Goal: Task Accomplishment & Management: Manage account settings

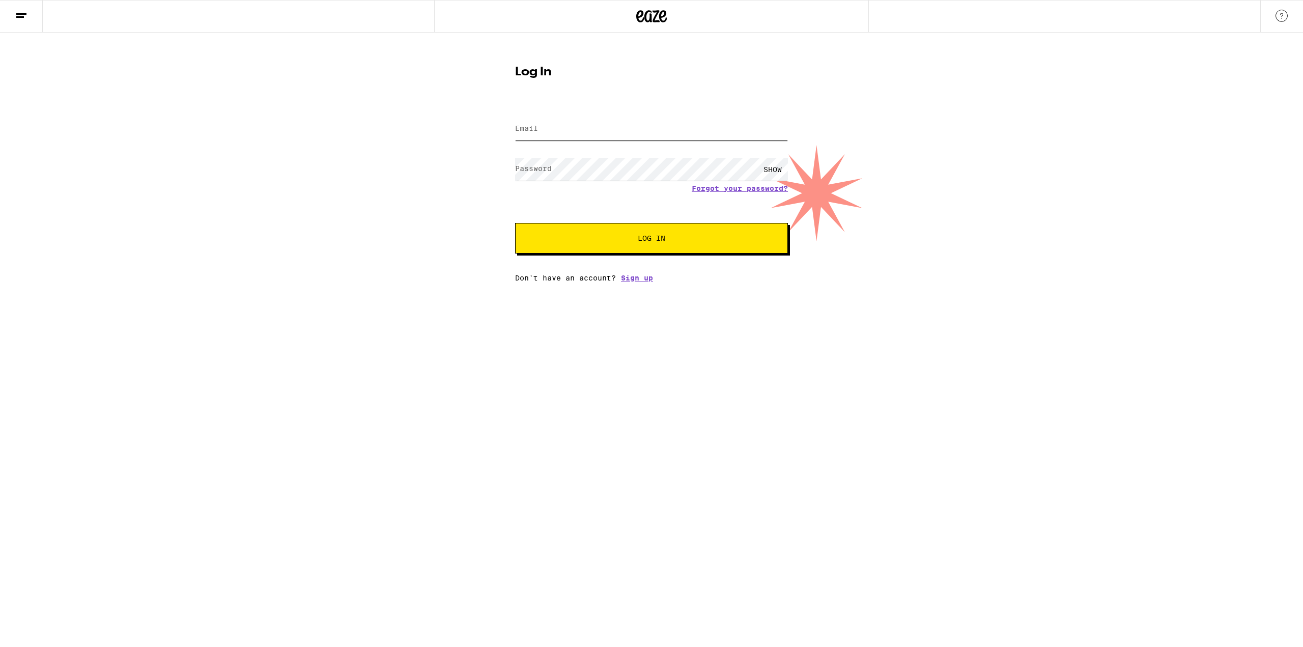
type input "[PERSON_NAME][EMAIL_ADDRESS][DOMAIN_NAME]"
click at [627, 241] on span "Log In" at bounding box center [651, 238] width 190 height 7
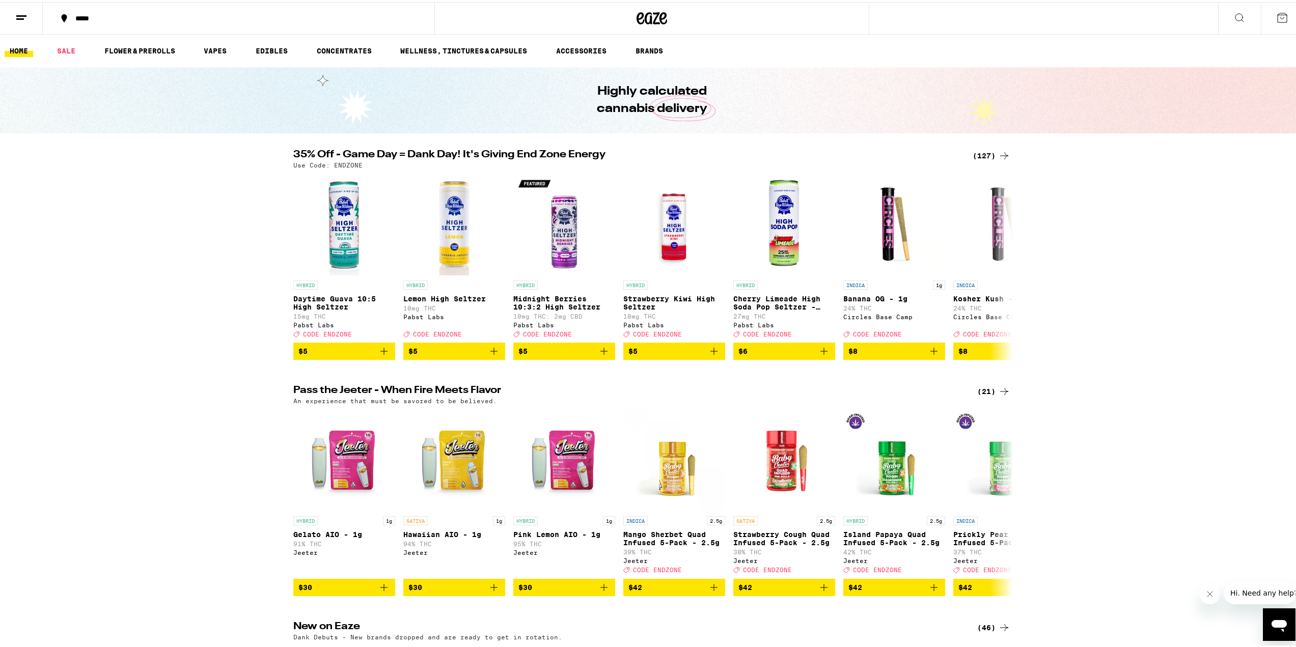
click at [24, 12] on icon at bounding box center [21, 16] width 12 height 12
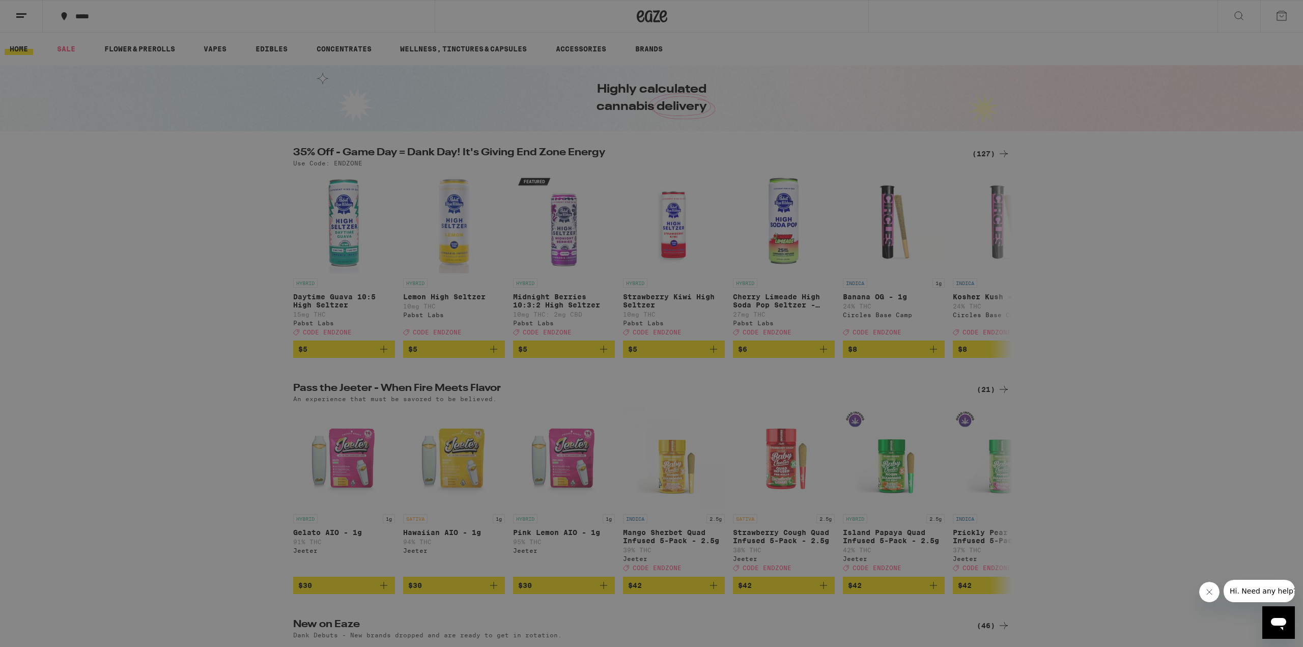
click at [24, 12] on icon at bounding box center [22, 17] width 20 height 20
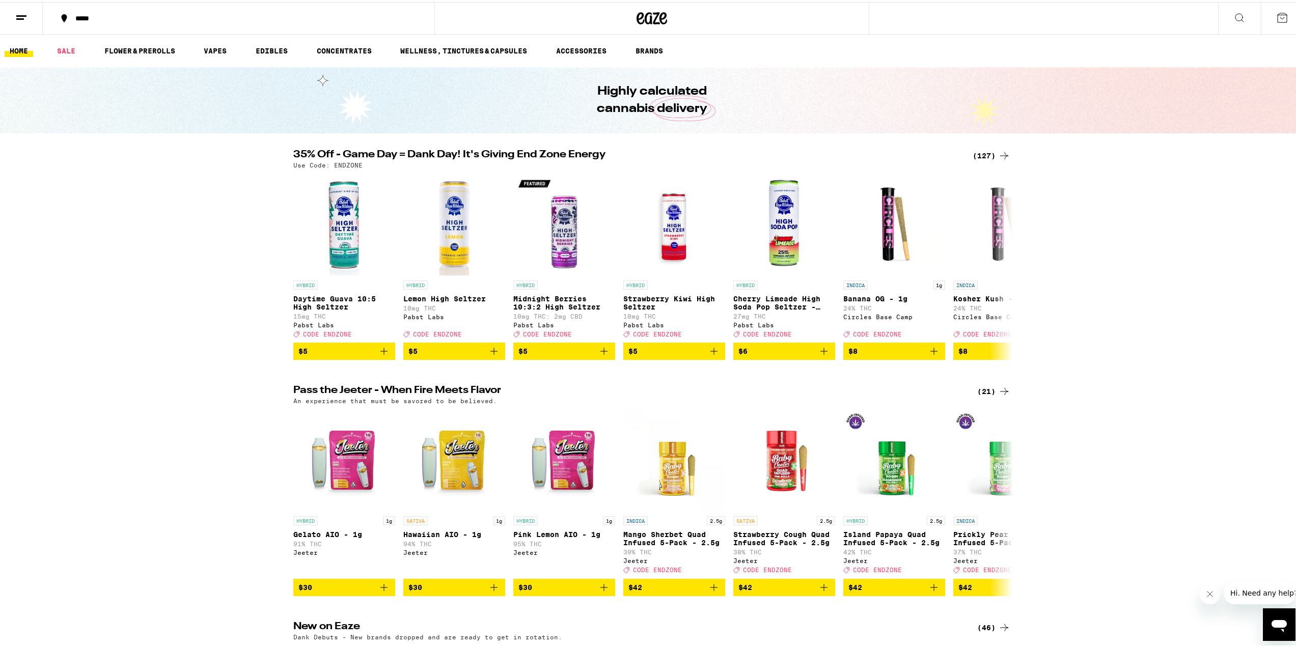
click at [18, 20] on icon at bounding box center [21, 16] width 12 height 12
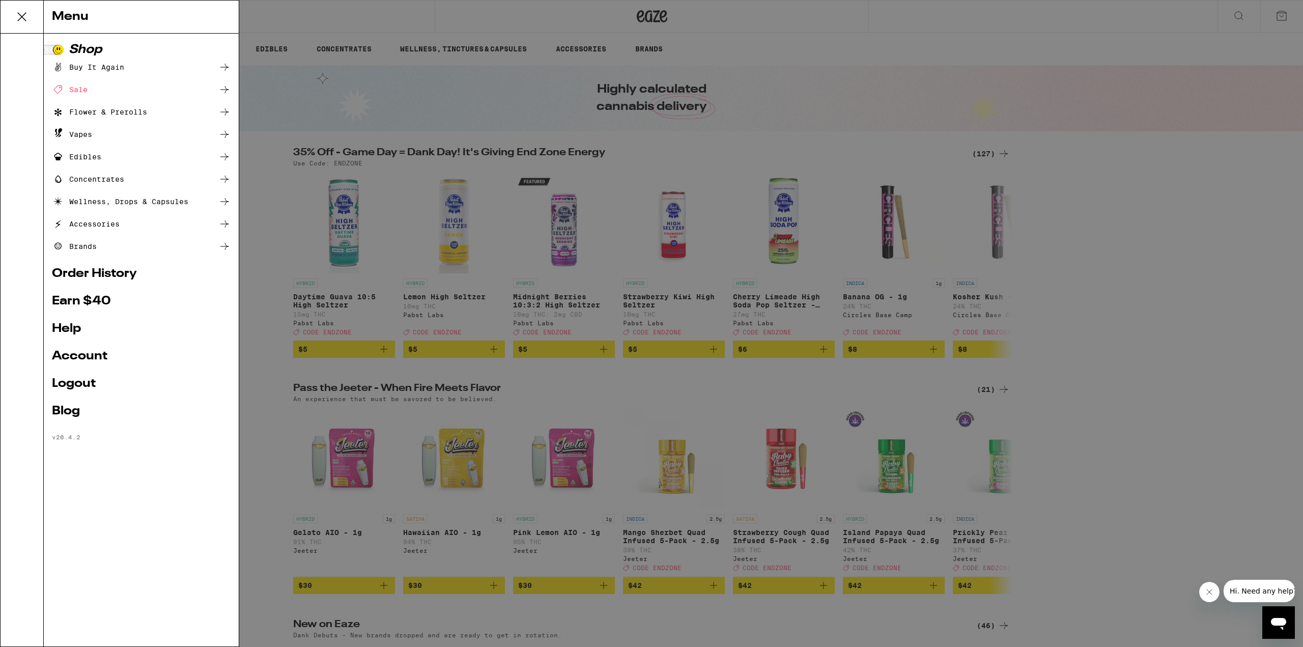
click at [18, 20] on icon at bounding box center [22, 17] width 20 height 20
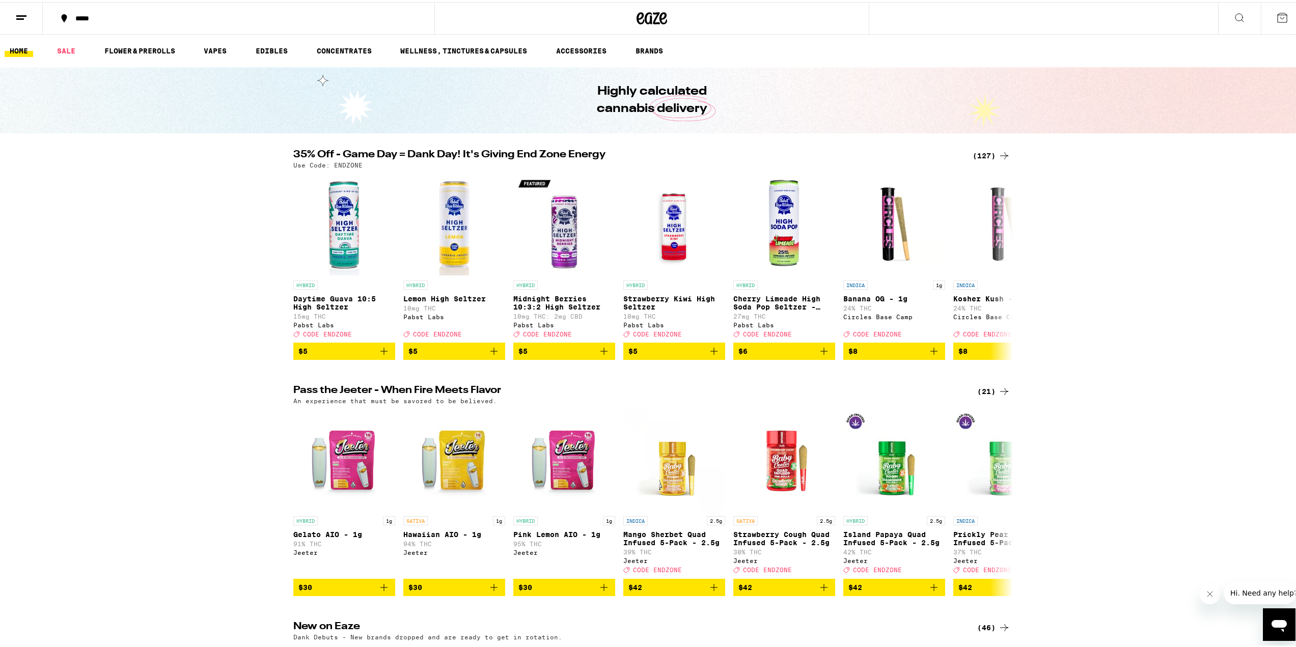
click at [83, 18] on div "*****" at bounding box center [243, 16] width 347 height 7
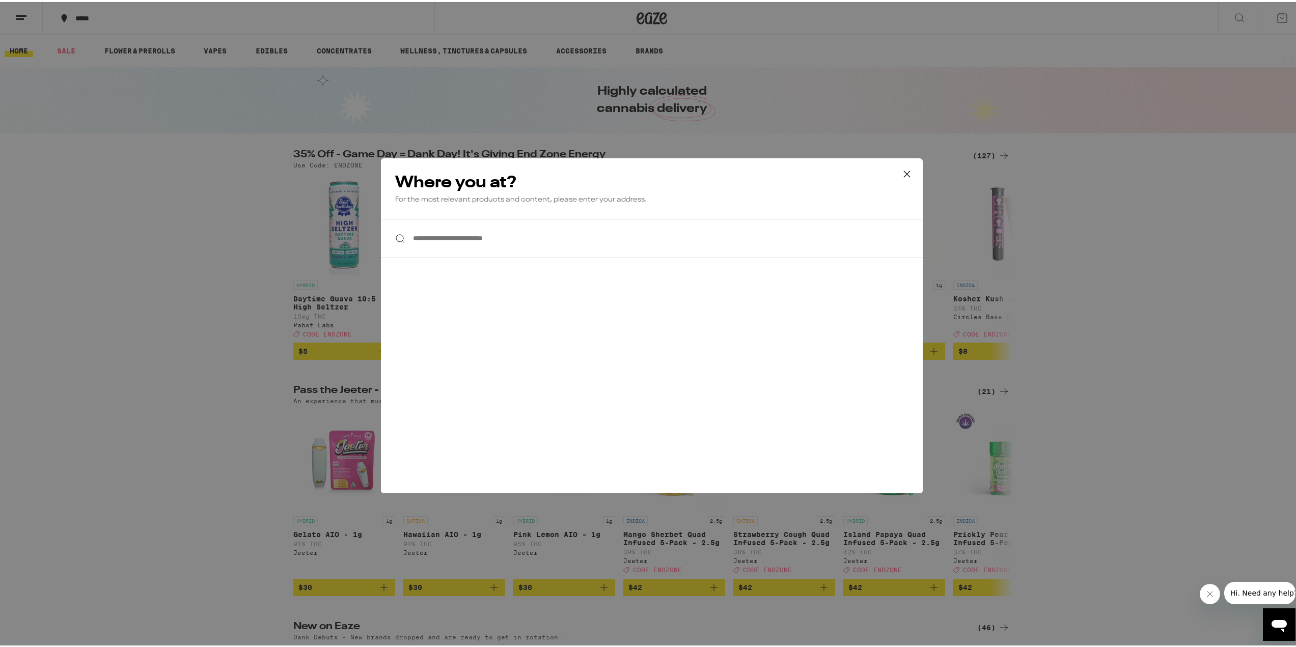
click at [82, 119] on div "**********" at bounding box center [651, 323] width 1303 height 647
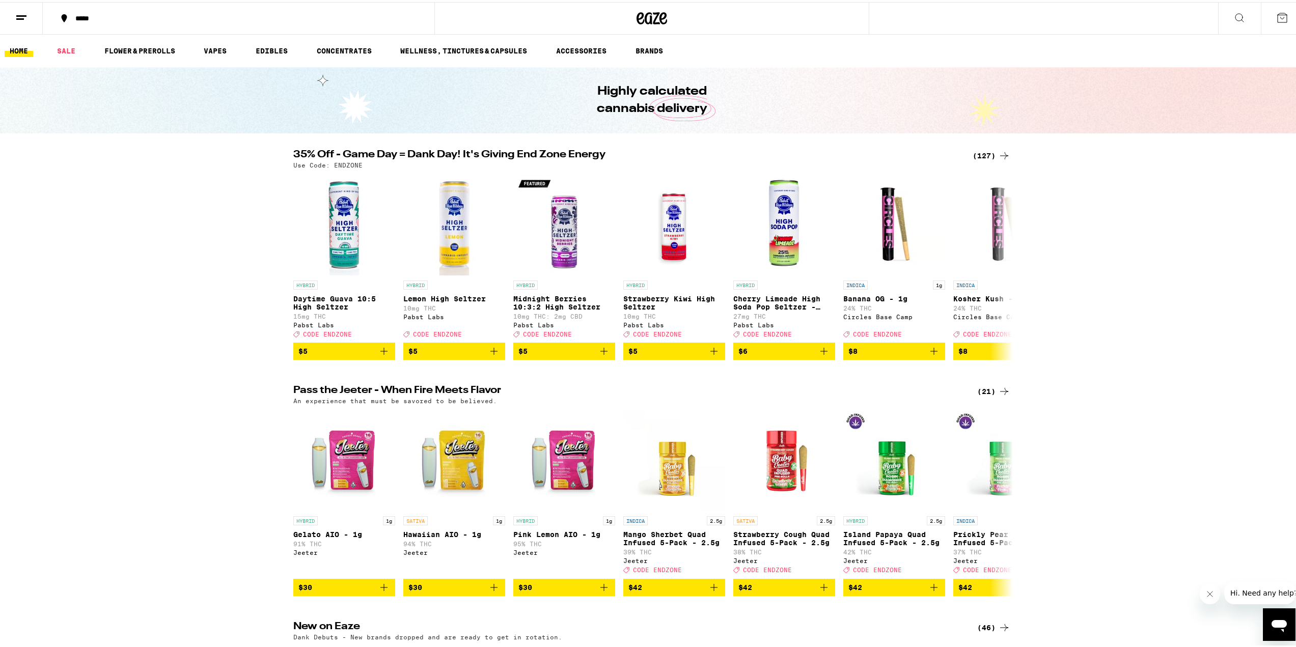
click at [1266, 15] on button at bounding box center [1281, 17] width 43 height 32
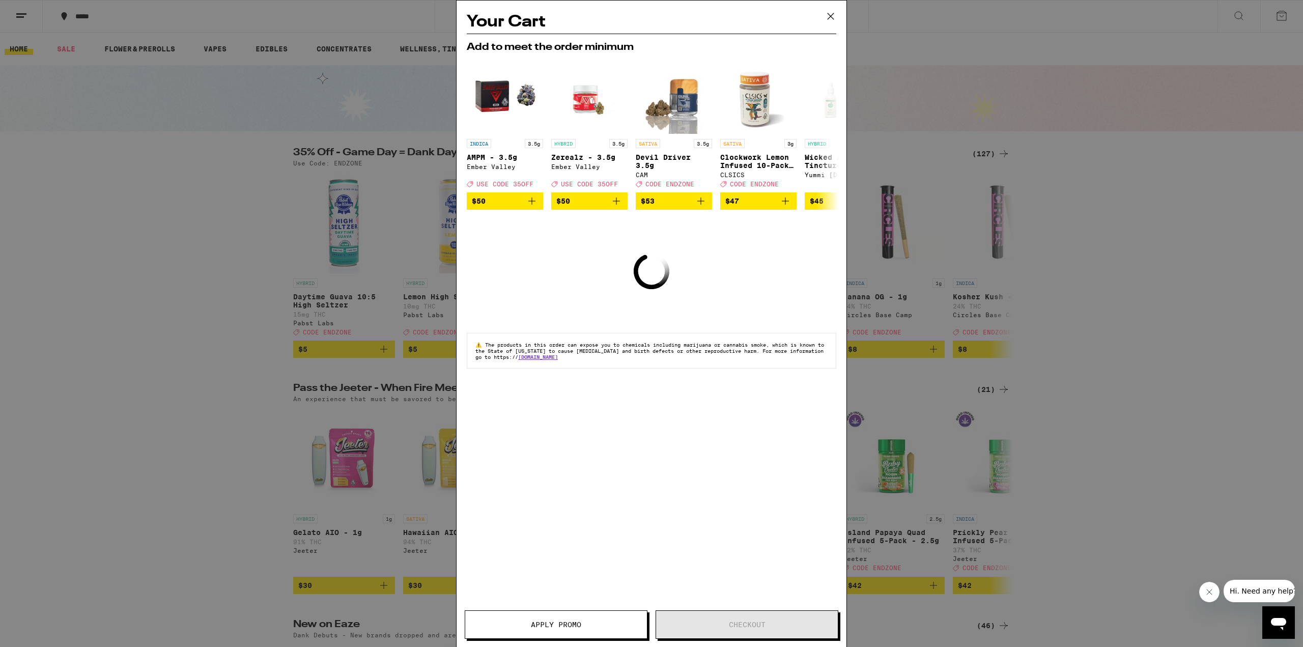
click at [1129, 246] on div "Your Cart Add to meet the order minimum INDICA 3.5g AMPM - 3.5g Ember Valley De…" at bounding box center [651, 323] width 1303 height 647
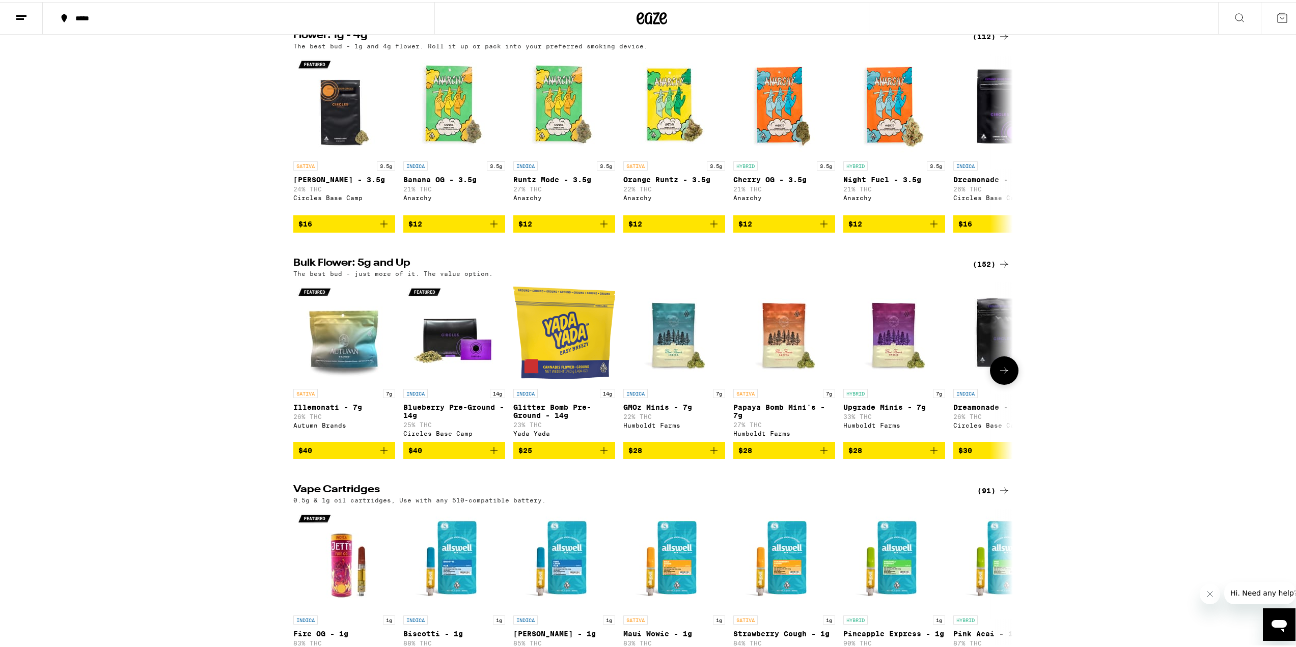
scroll to position [1222, 0]
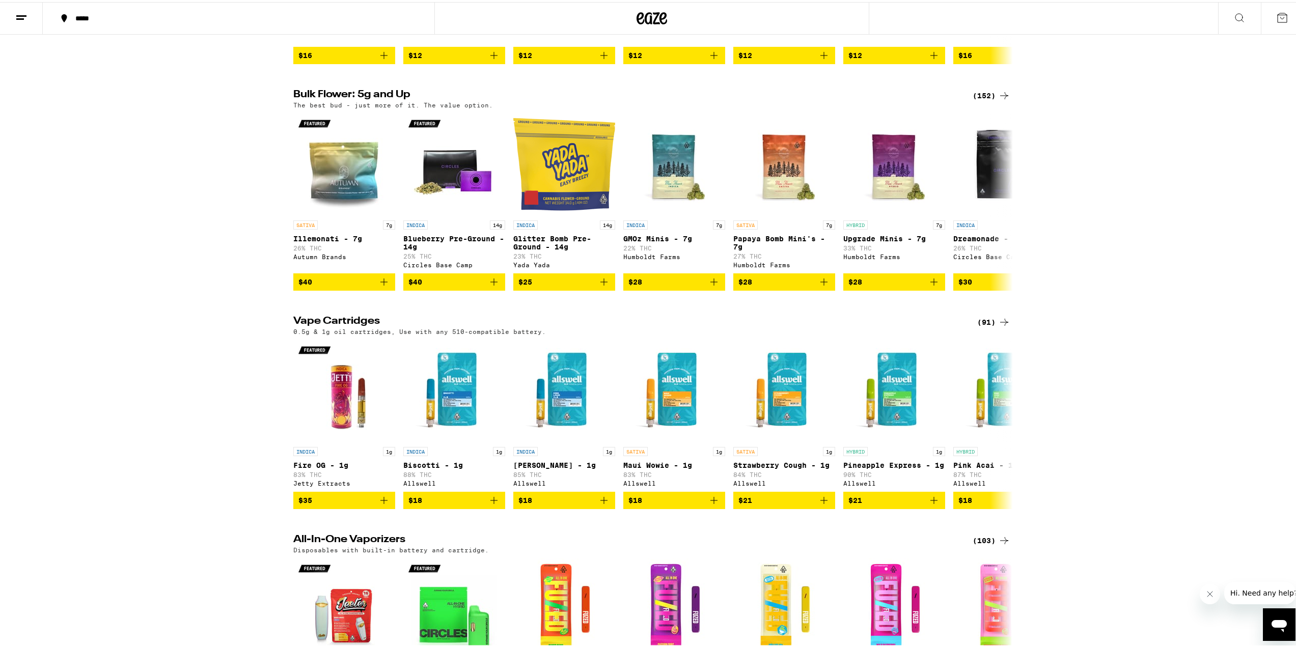
click at [27, 21] on button at bounding box center [21, 17] width 43 height 32
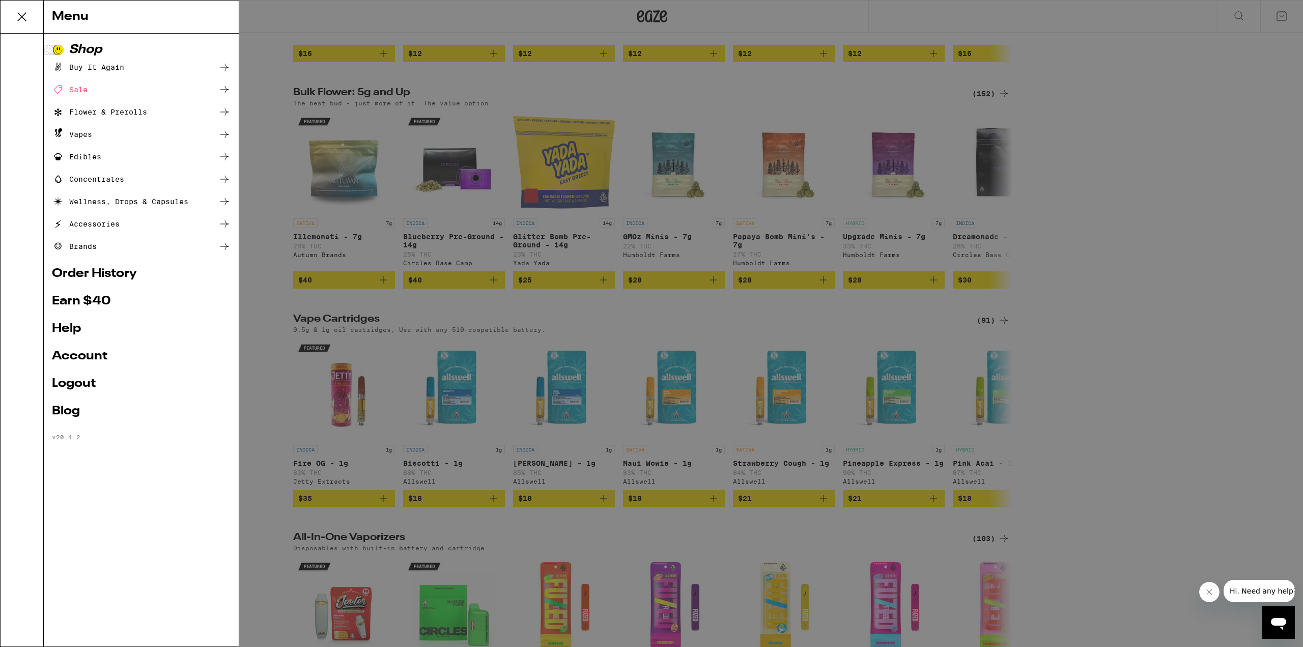
click at [75, 357] on link "Account" at bounding box center [141, 356] width 179 height 12
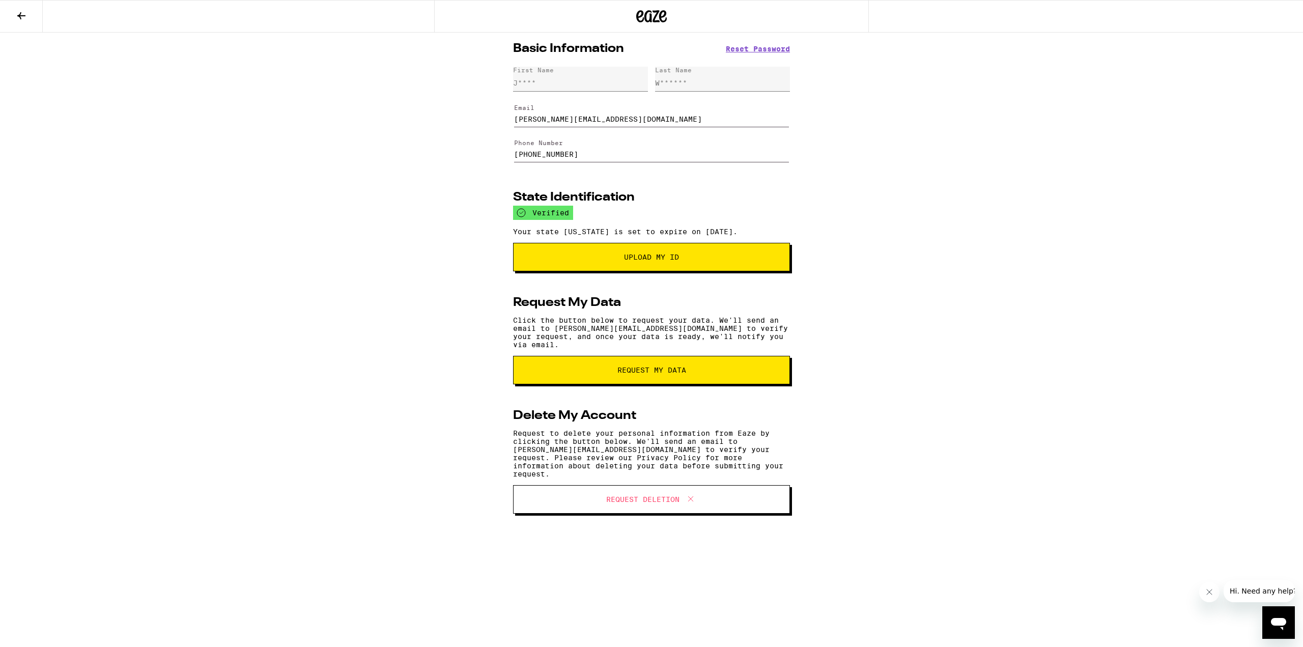
drag, startPoint x: 632, startPoint y: 125, endPoint x: 429, endPoint y: 125, distance: 203.6
click at [429, 125] on div "Basic Information Reset Password First Name J**** Last Name W****** Email [PERS…" at bounding box center [651, 286] width 1303 height 507
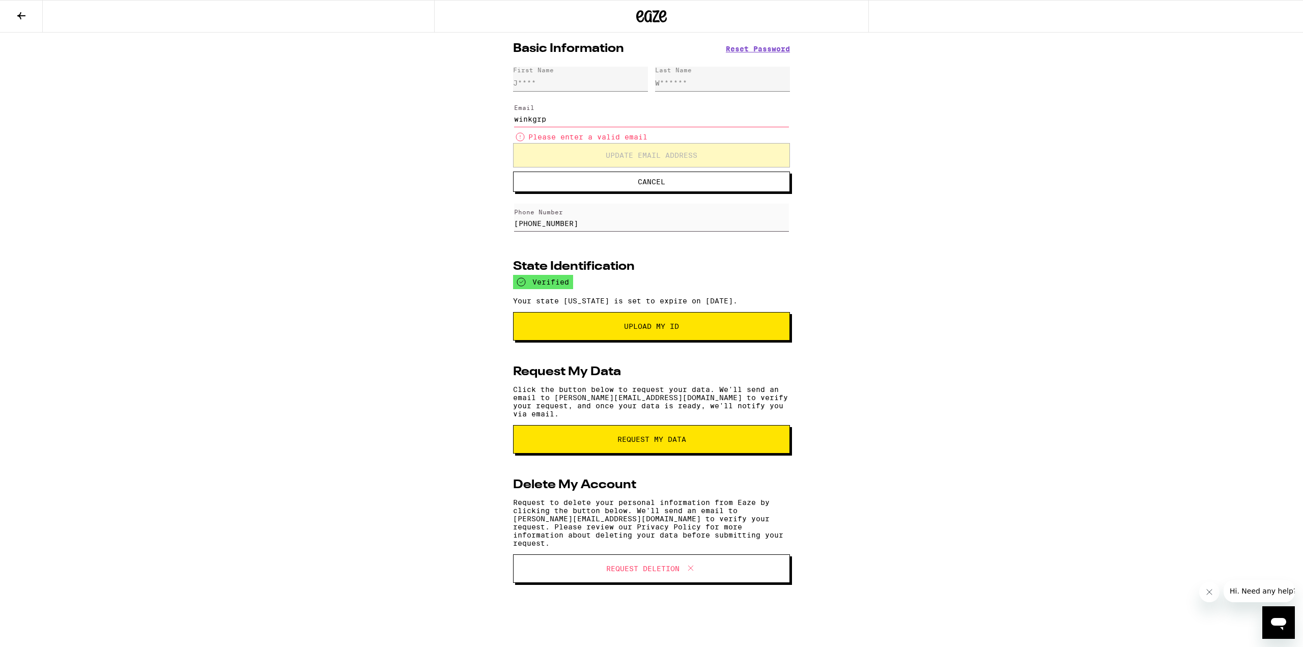
type input "[EMAIL_ADDRESS][DOMAIN_NAME]"
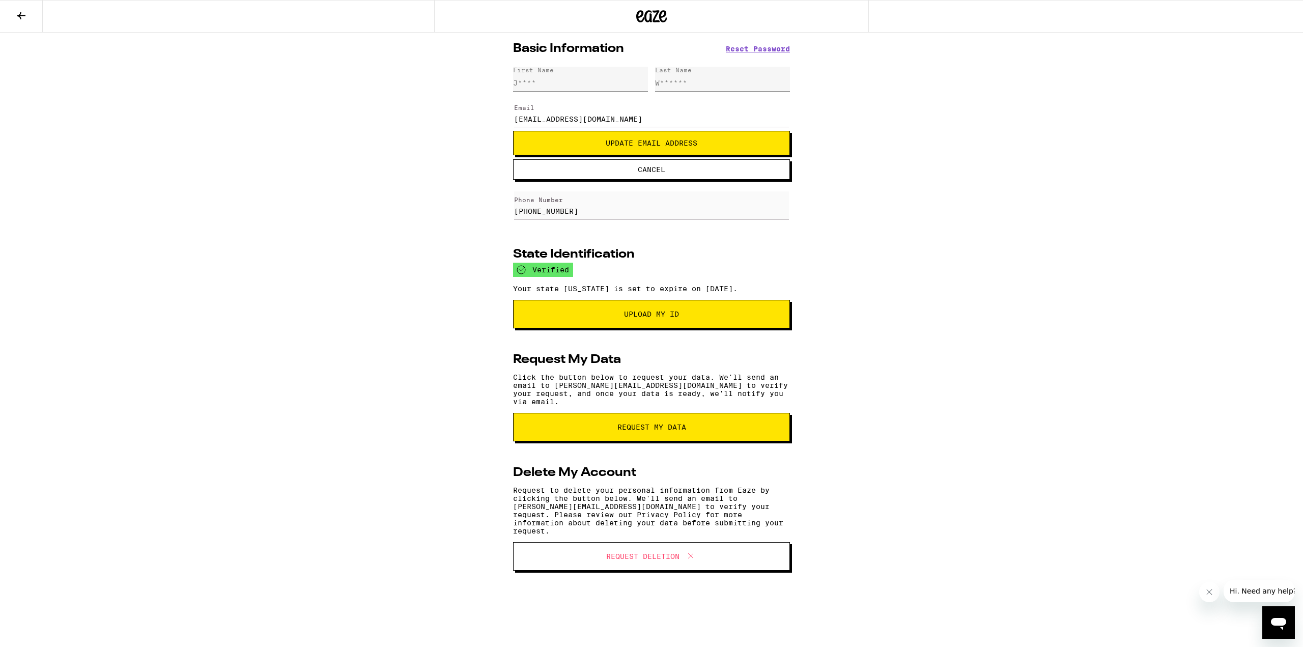
click at [683, 144] on span "Update Email Address" at bounding box center [652, 142] width 92 height 7
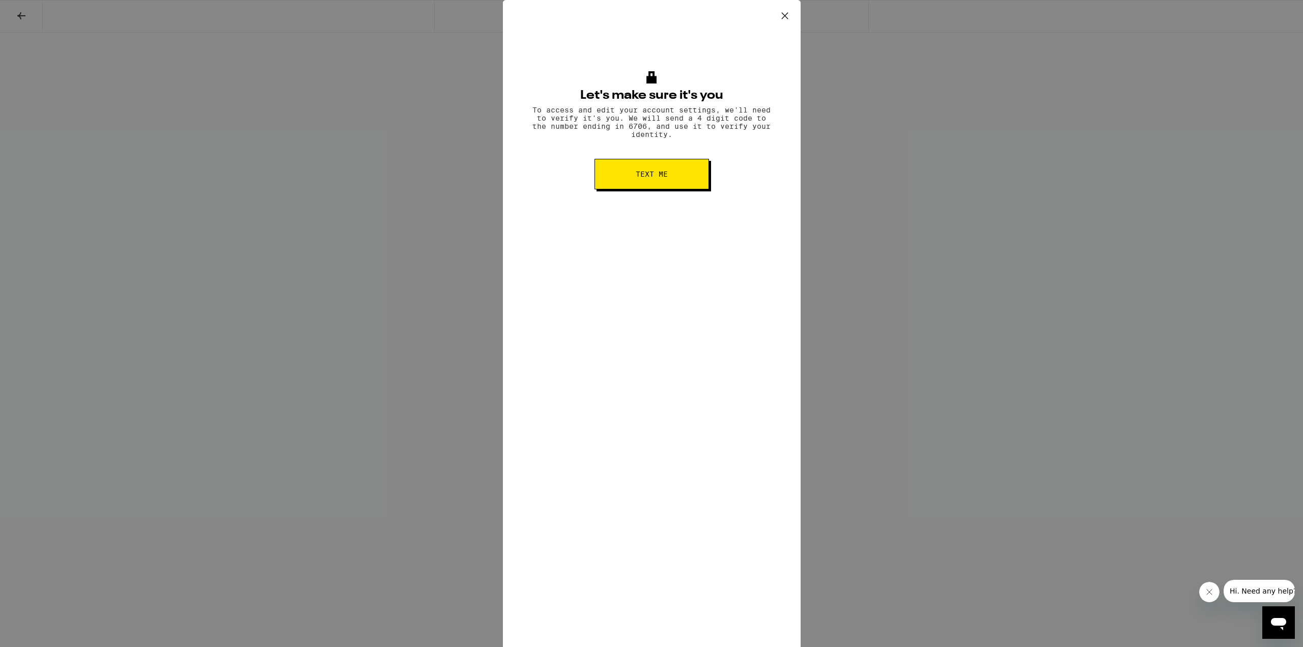
click at [644, 178] on span "Text me" at bounding box center [652, 174] width 32 height 7
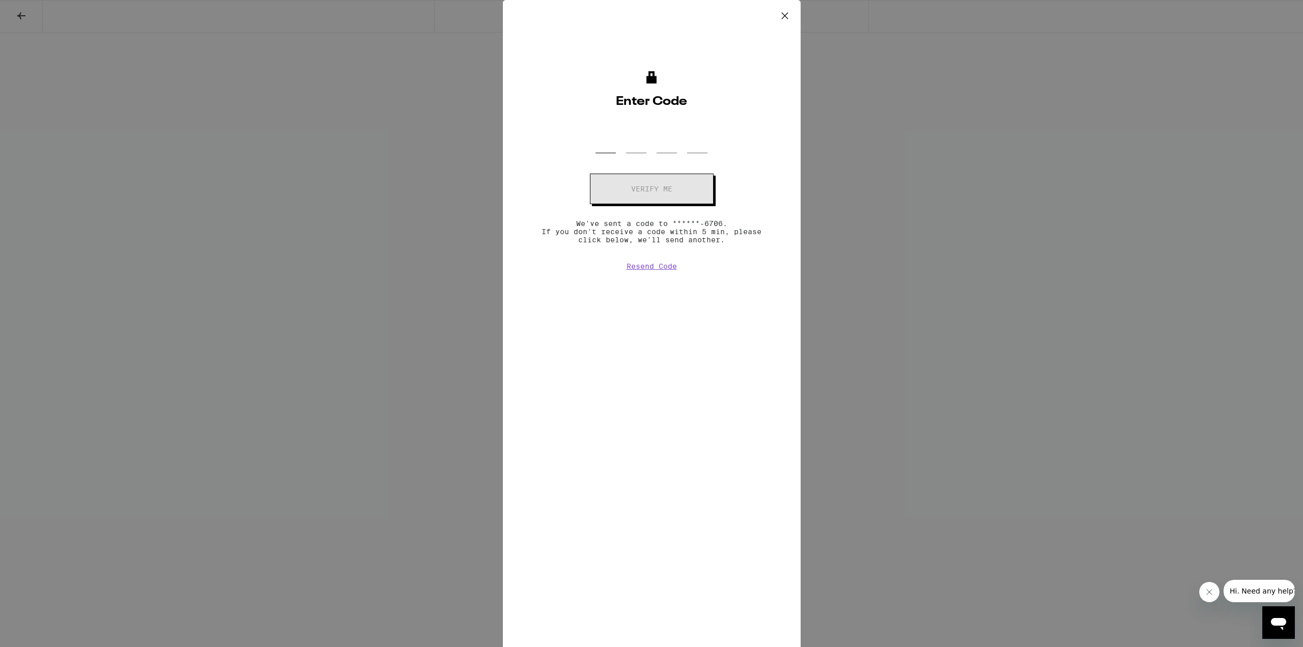
click at [607, 145] on input "OTP Code" at bounding box center [606, 138] width 20 height 30
type input "3"
type input "5"
type input "3"
type input "4"
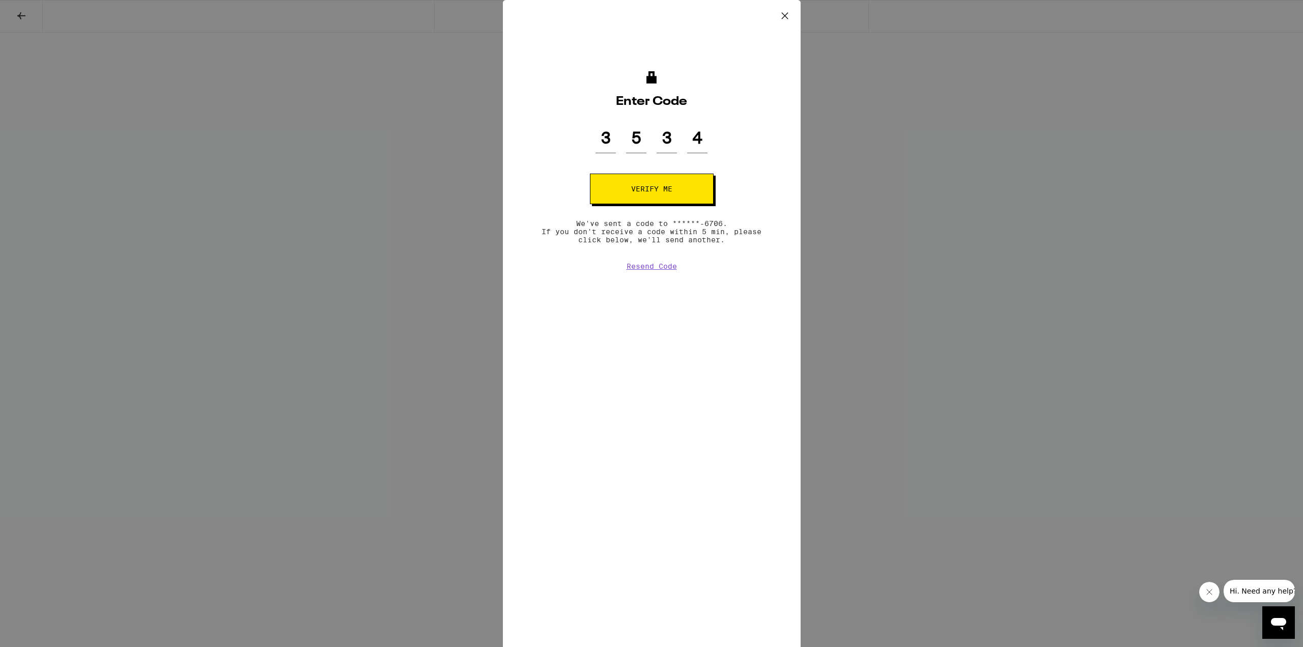
click at [633, 188] on span "Verify me" at bounding box center [651, 188] width 41 height 7
